Goal: Task Accomplishment & Management: Use online tool/utility

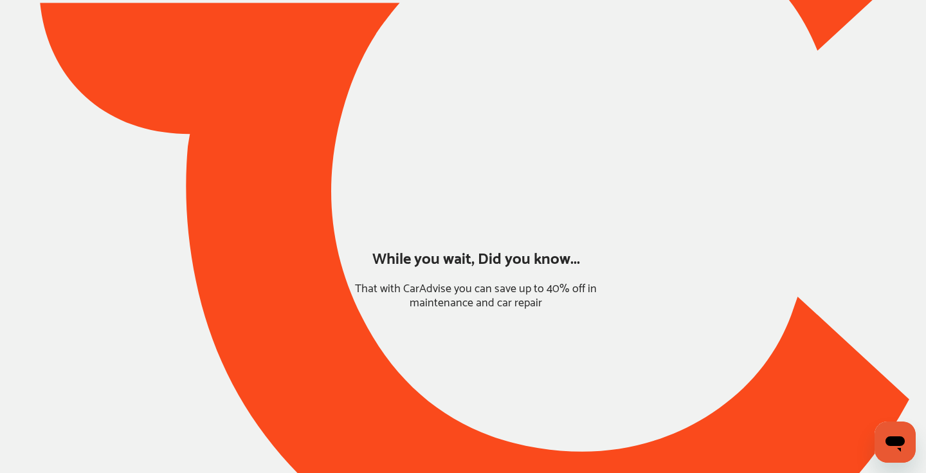
type input "*****"
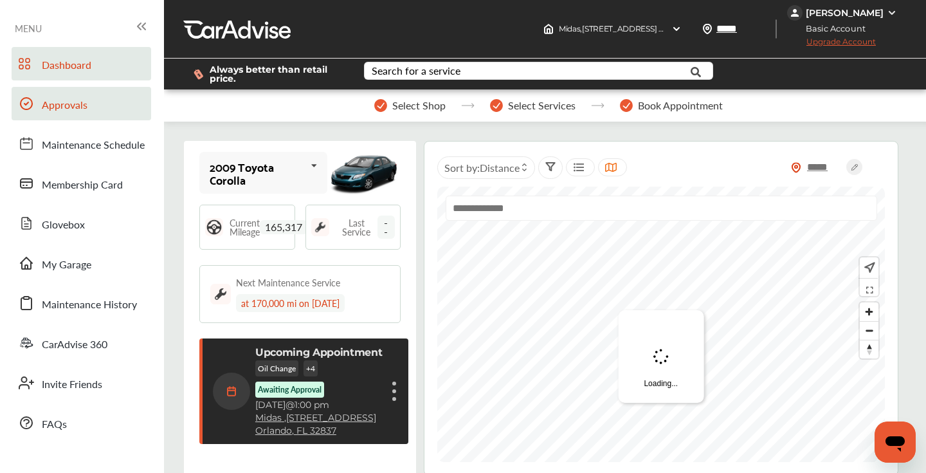
click at [68, 106] on span "Approvals" at bounding box center [65, 105] width 46 height 17
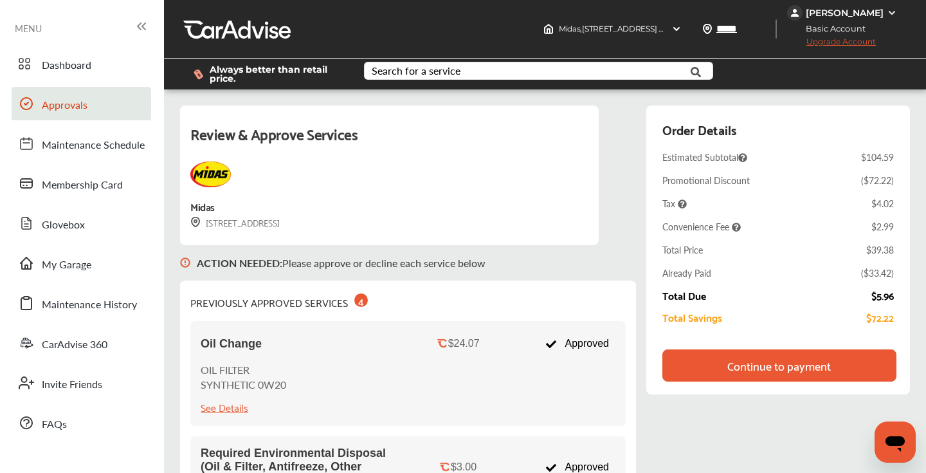
click at [768, 359] on div "Continue to payment" at bounding box center [780, 365] width 104 height 13
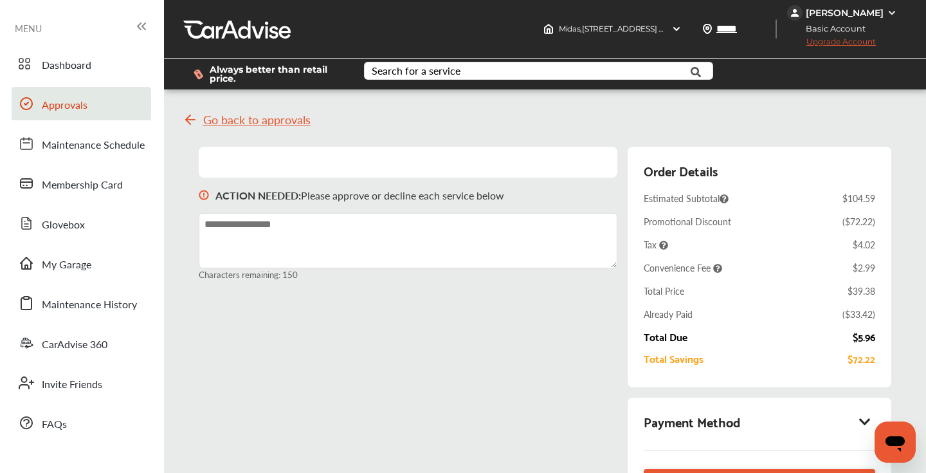
scroll to position [31, 0]
